Goal: Task Accomplishment & Management: Use online tool/utility

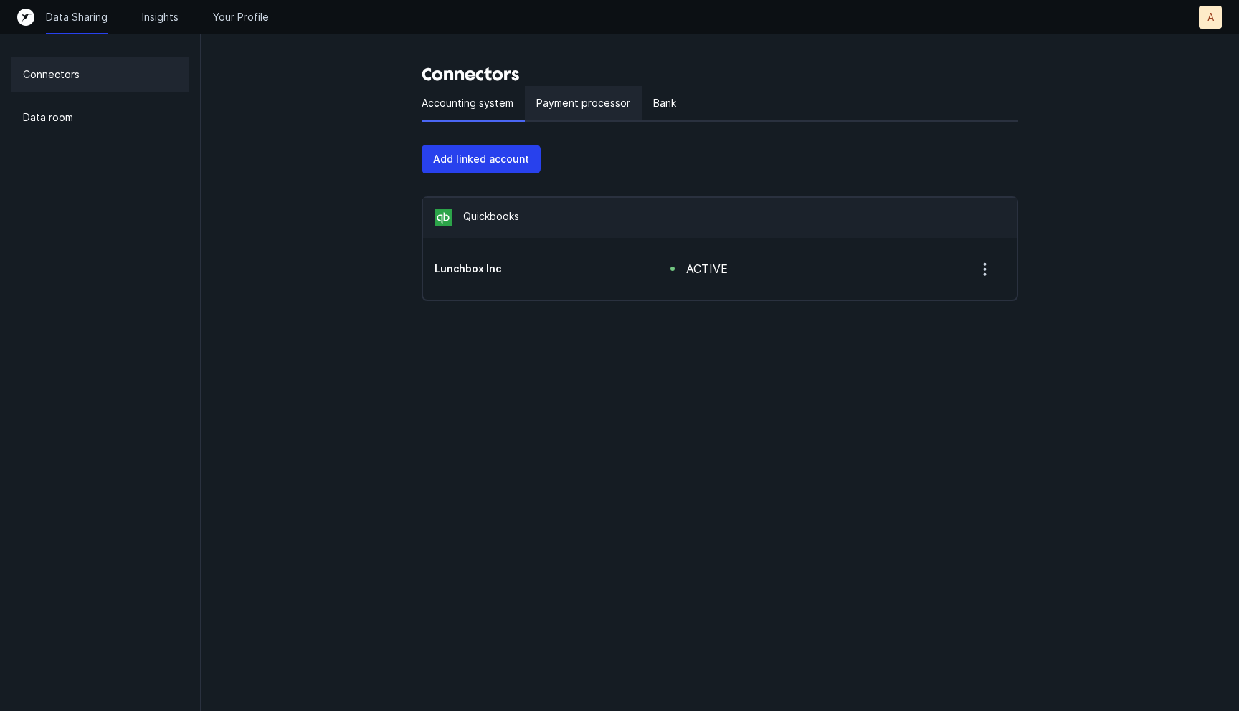
click at [584, 108] on p "Payment processor" at bounding box center [583, 103] width 94 height 17
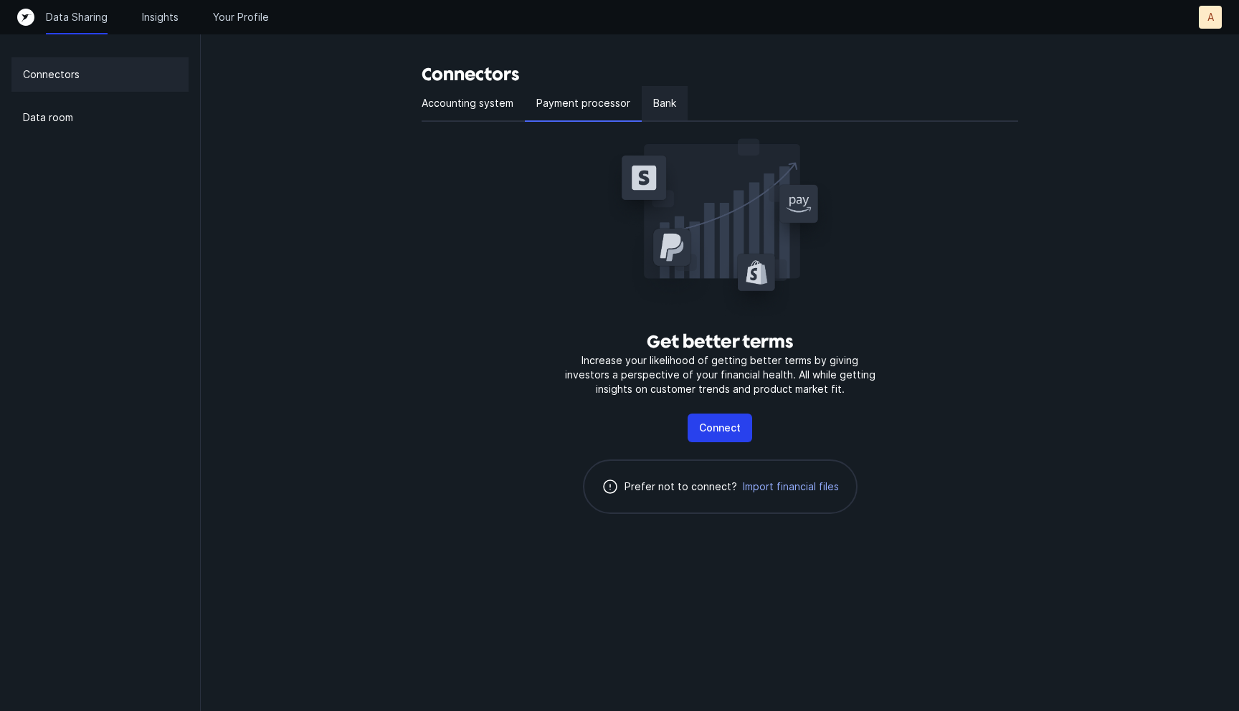
click at [653, 107] on p "Bank" at bounding box center [664, 103] width 23 height 17
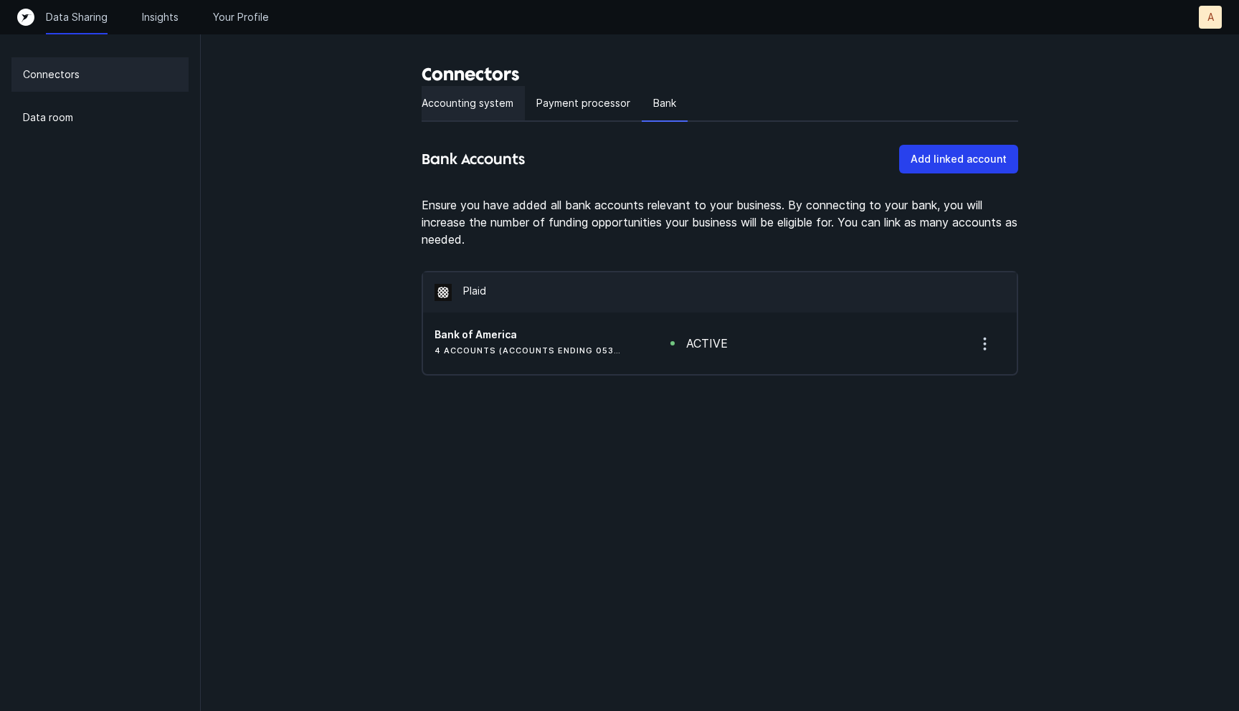
click at [472, 111] on p "Accounting system" at bounding box center [468, 103] width 92 height 17
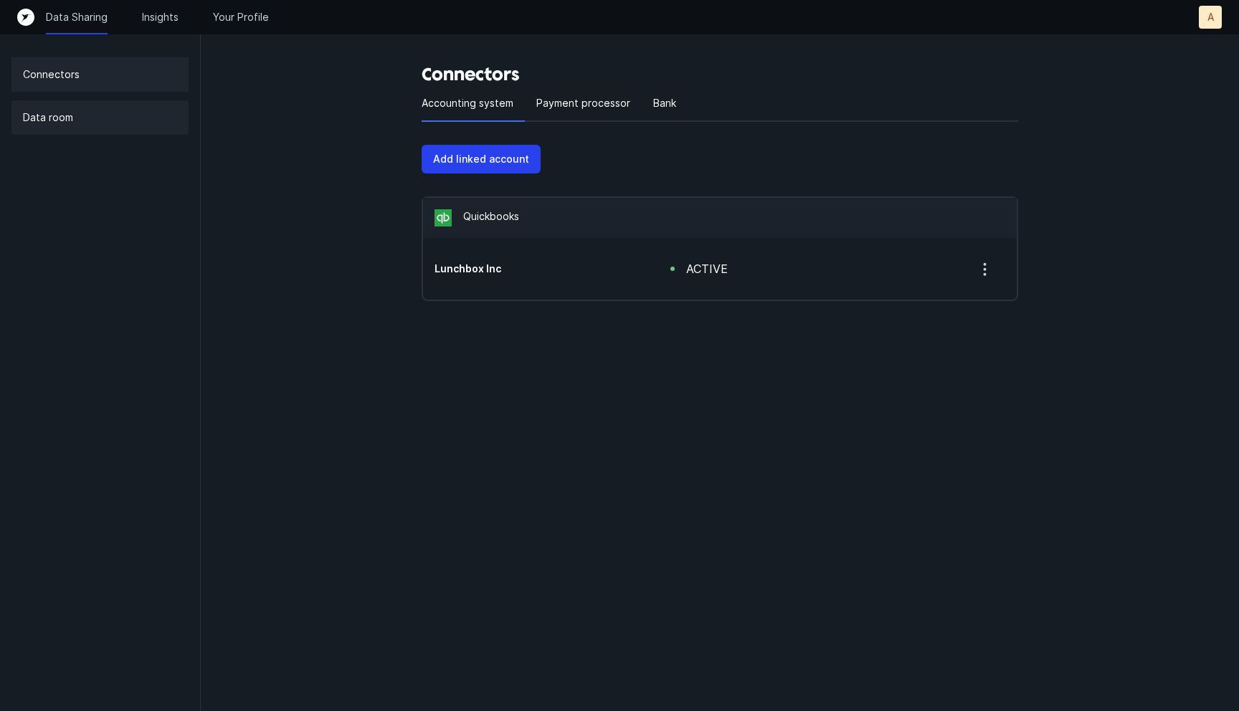
click at [105, 115] on div "Data room" at bounding box center [99, 117] width 177 height 34
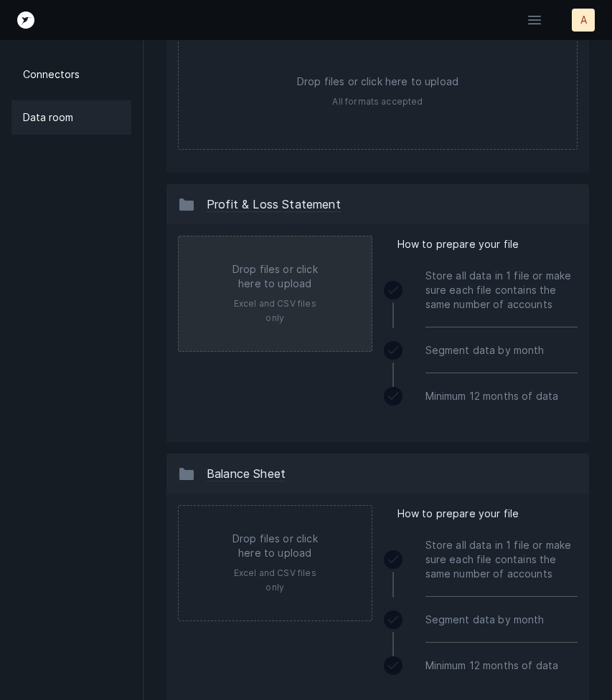
scroll to position [151, 0]
click at [279, 299] on input "file" at bounding box center [275, 293] width 193 height 115
type input "C:\fakepath\Lunchbox Inc_Profit and Loss.xlsx"
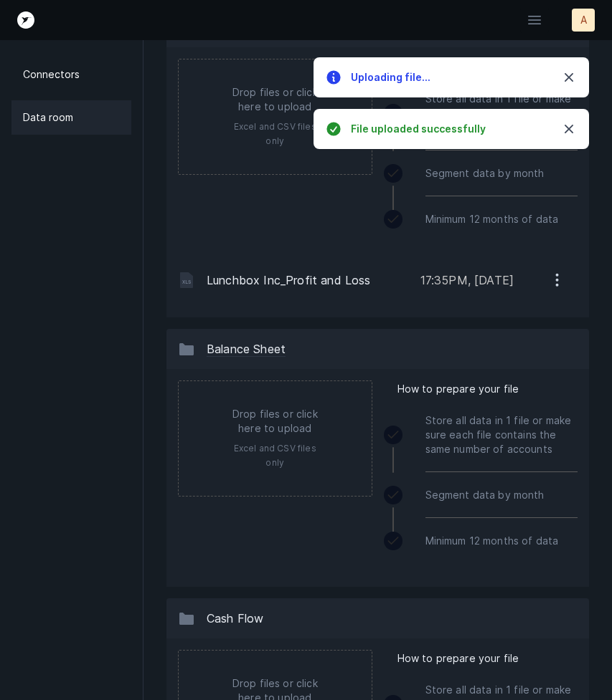
scroll to position [322, 0]
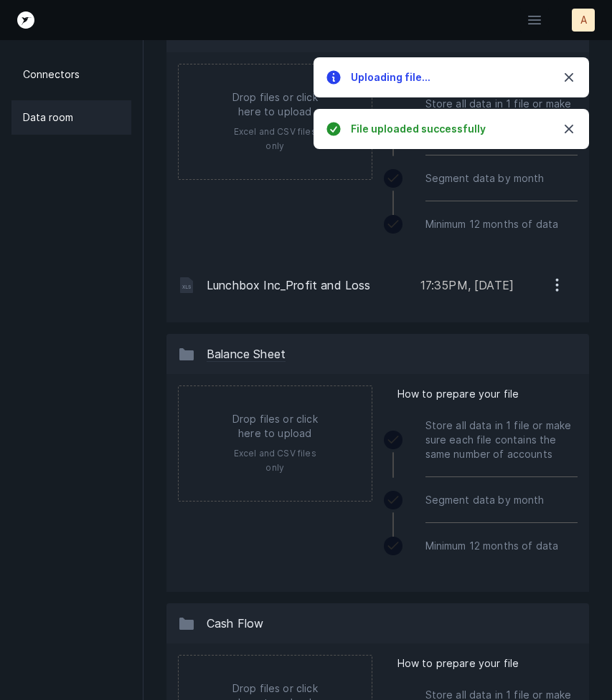
click at [555, 290] on icon "button" at bounding box center [557, 285] width 18 height 18
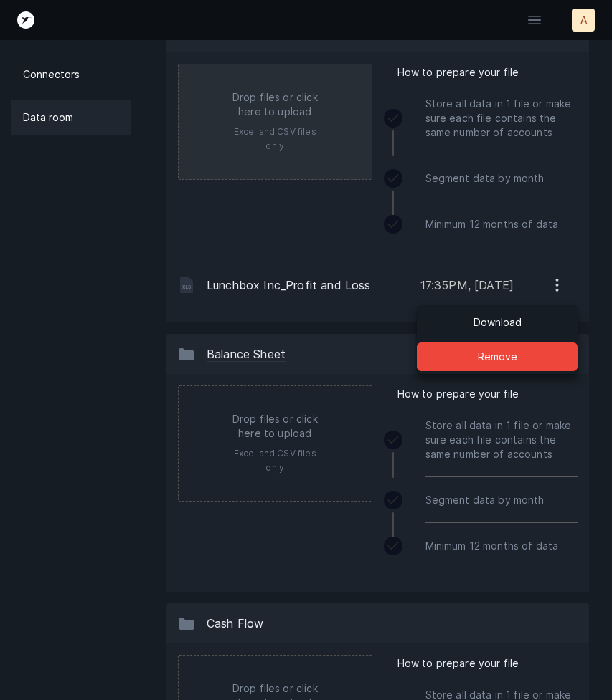
click at [282, 137] on input "file" at bounding box center [275, 122] width 193 height 115
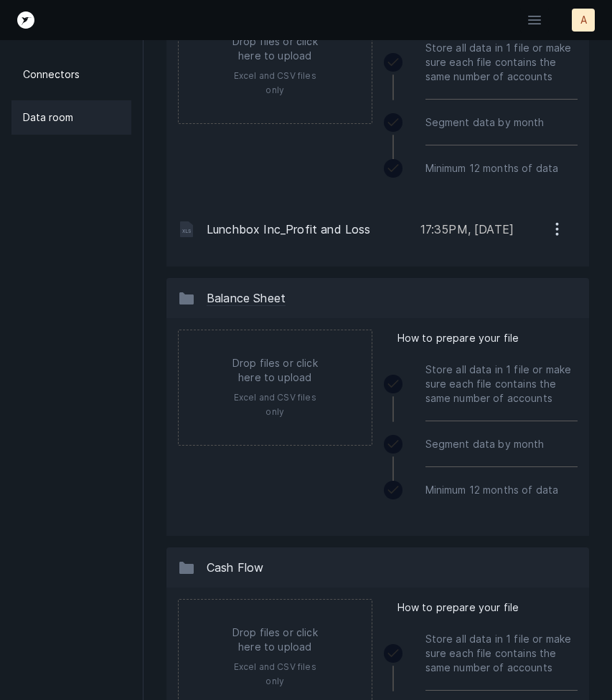
scroll to position [0, 0]
